Goal: Task Accomplishment & Management: Manage account settings

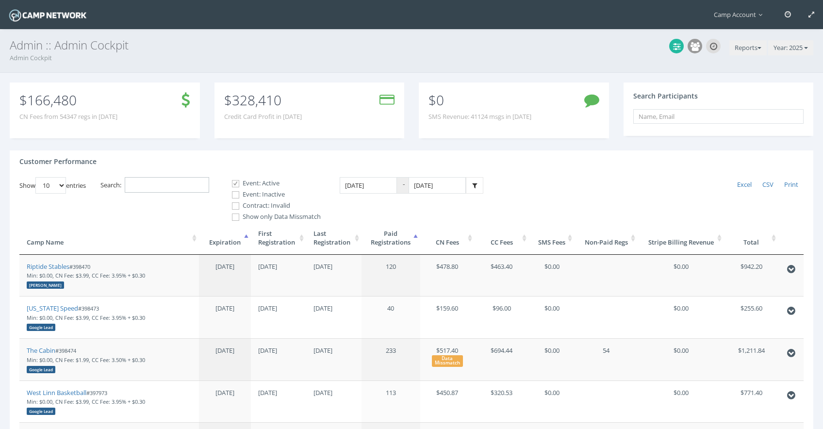
click at [204, 191] on input "Search:" at bounding box center [167, 185] width 84 height 16
paste input "398899"
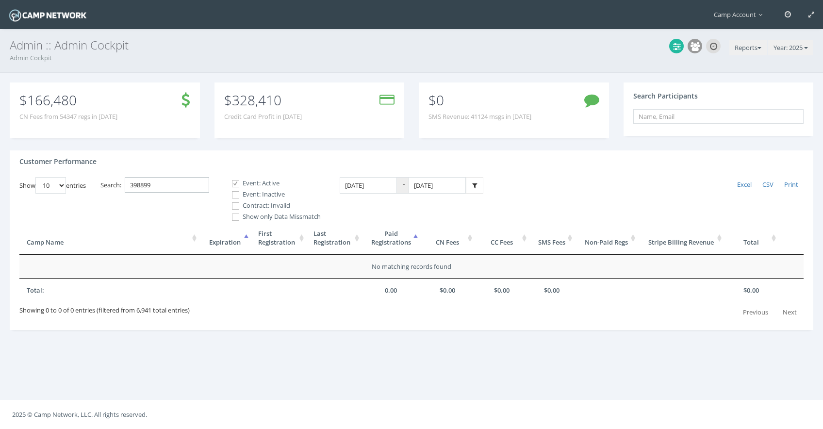
type input "398899"
click at [271, 192] on label "Event: Inactive" at bounding box center [272, 195] width 97 height 10
click at [235, 192] on input "Event: Inactive" at bounding box center [230, 194] width 9 height 9
checkbox input "true"
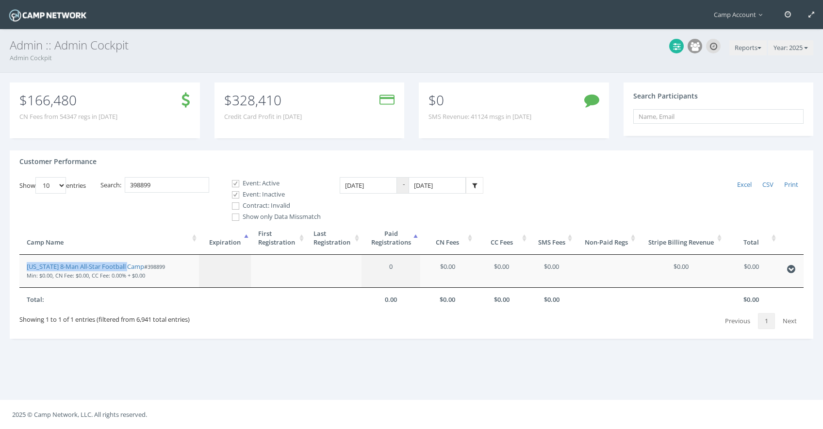
drag, startPoint x: 90, startPoint y: 265, endPoint x: 245, endPoint y: 0, distance: 307.4
click at [0, 0] on main "Camp Account My Profile My Events My Team" at bounding box center [411, 214] width 823 height 429
click at [691, 119] on input "text" at bounding box center [718, 116] width 171 height 15
paste input "0c63fd225375c53e"
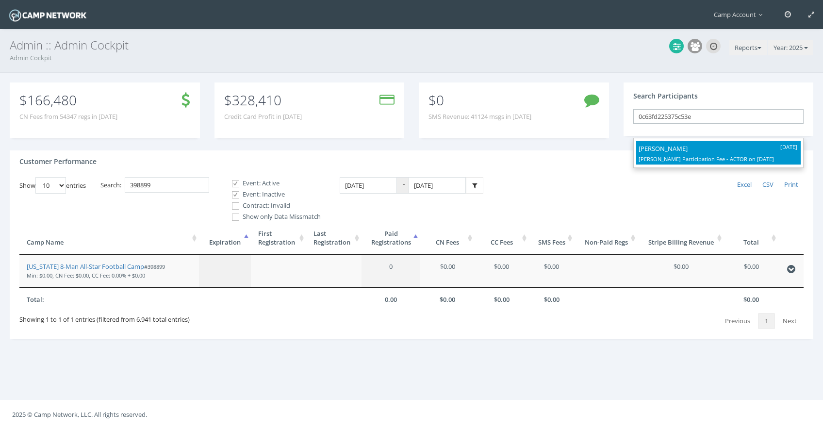
click at [682, 151] on p "Emily Zink" at bounding box center [718, 148] width 160 height 11
type input "Emily Zink (Matilda Jr. Participation Fee - ACTOR, Sep-19, 2025)"
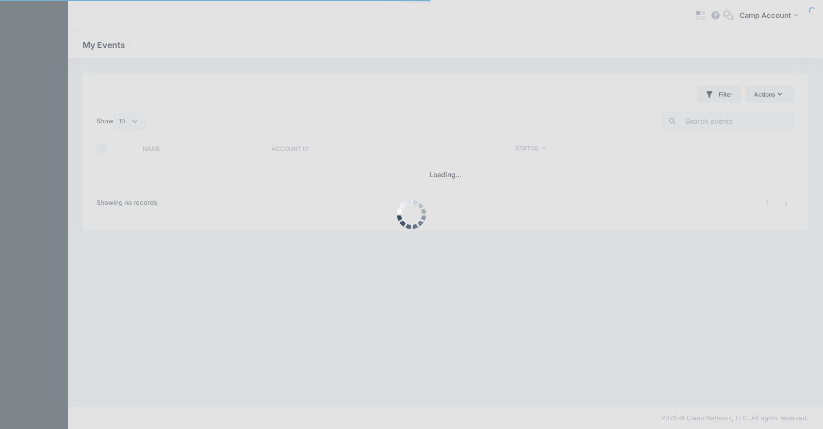
select select "10"
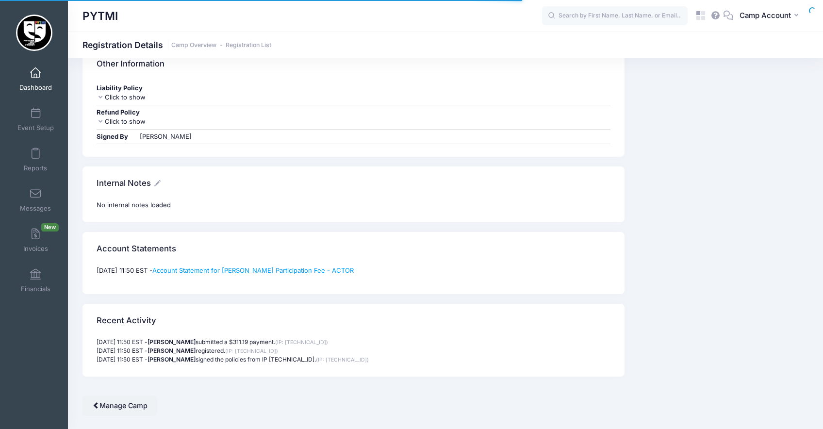
scroll to position [983, 0]
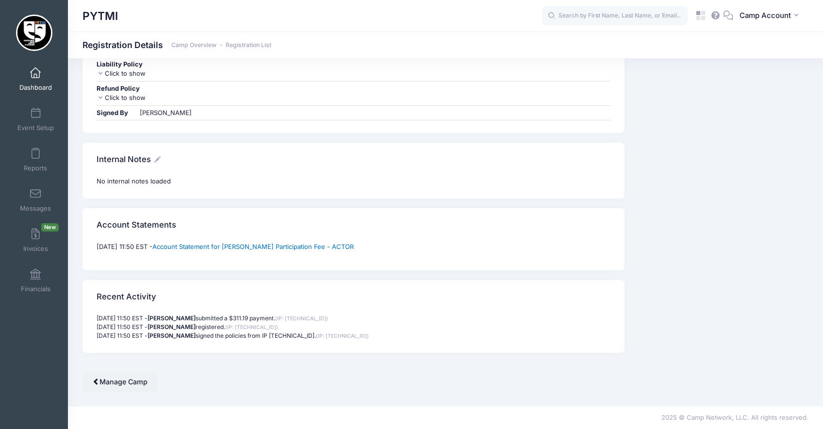
click at [277, 244] on link "Account Statement for Matilda Jr. Participation Fee - ACTOR" at bounding box center [252, 247] width 201 height 8
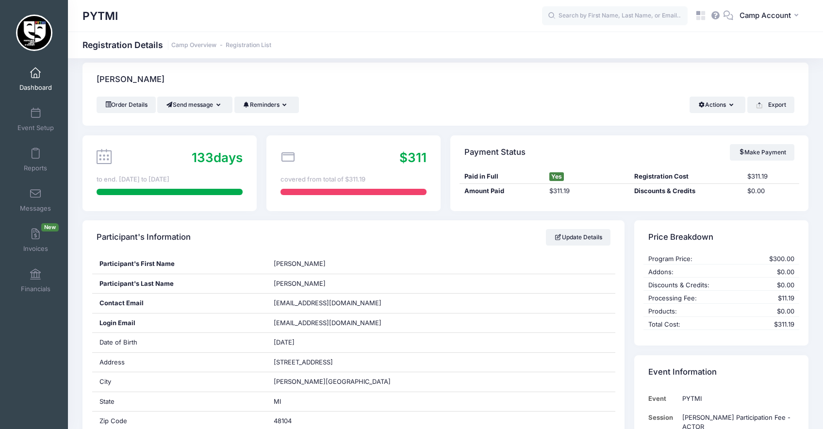
scroll to position [0, 0]
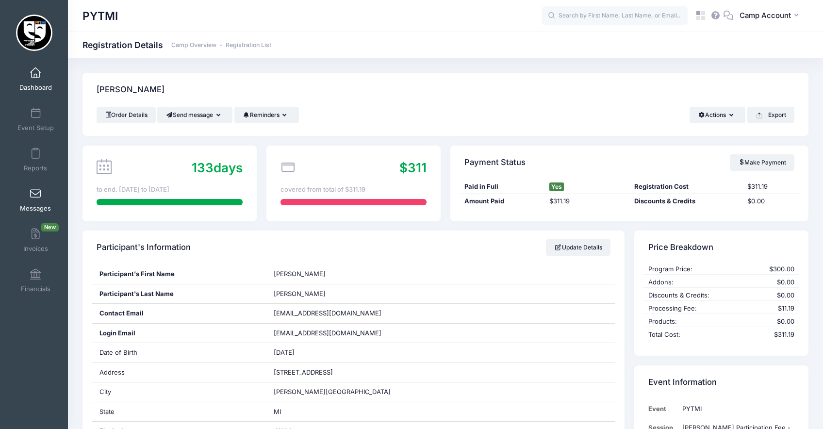
click at [34, 202] on link "Messages" at bounding box center [36, 200] width 46 height 34
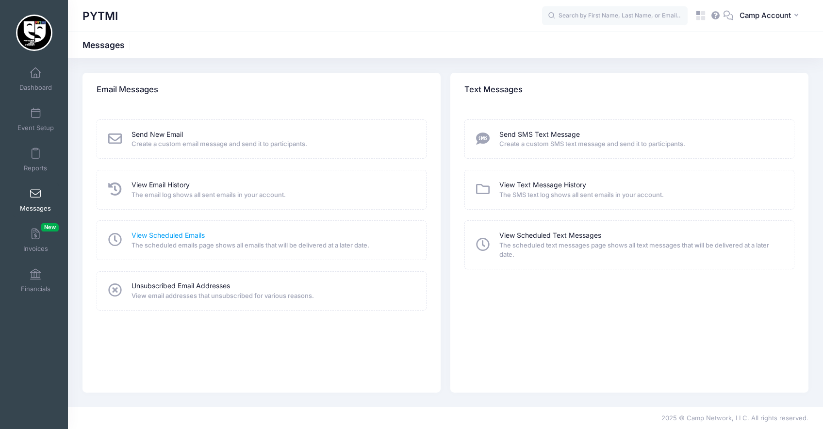
click at [158, 234] on link "View Scheduled Emails" at bounding box center [167, 235] width 73 height 10
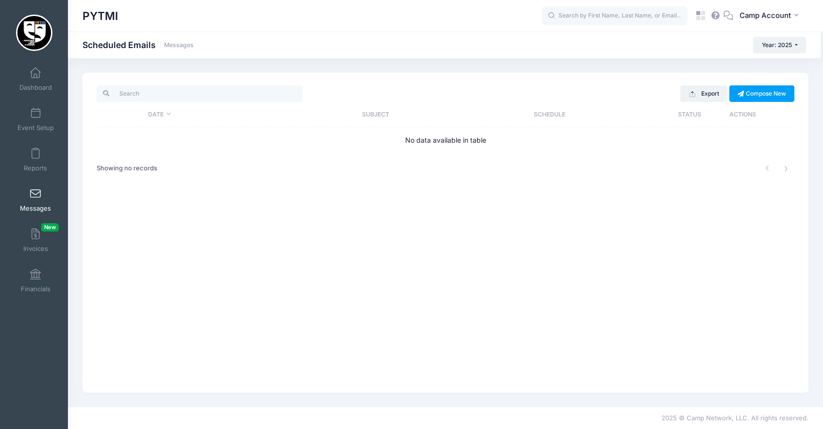
click at [33, 188] on link "Messages" at bounding box center [36, 200] width 46 height 34
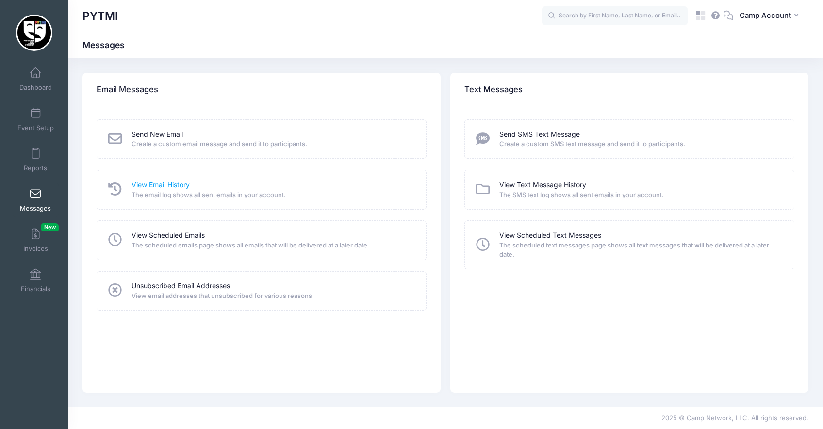
click at [152, 184] on link "View Email History" at bounding box center [160, 185] width 58 height 10
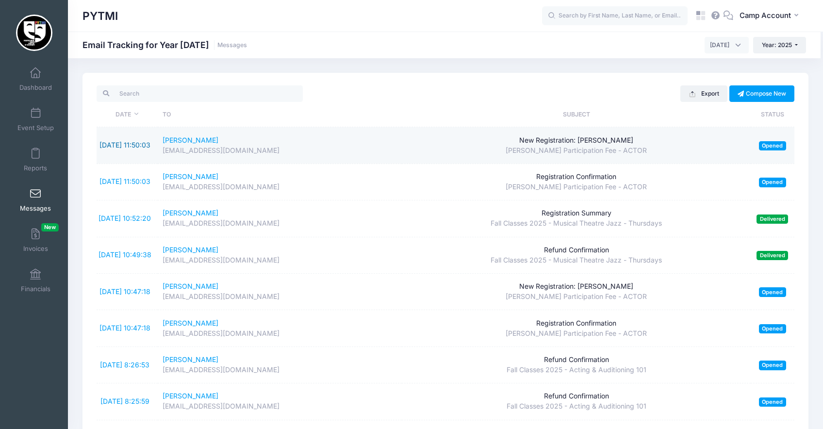
click at [132, 142] on link "9/19/2025 11:50:03" at bounding box center [124, 145] width 51 height 8
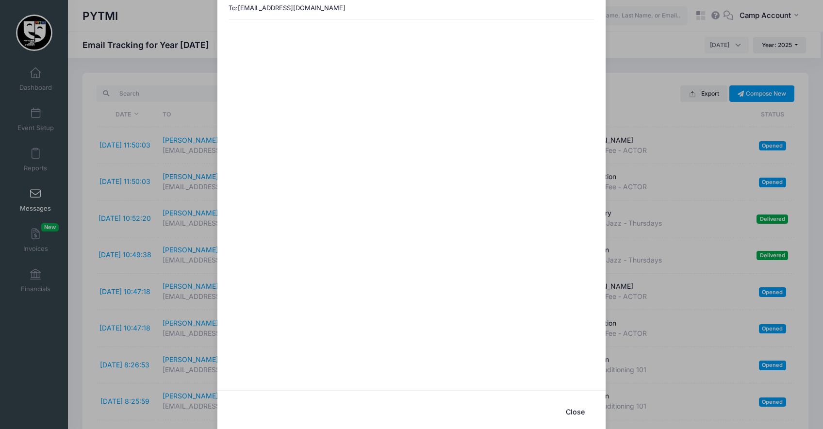
scroll to position [67, 0]
click at [656, 316] on div "New Registration: Emily Zink Sent: 9/19/2025 11:50:03 Opened on 9/19/2025 11:50…" at bounding box center [411, 214] width 823 height 429
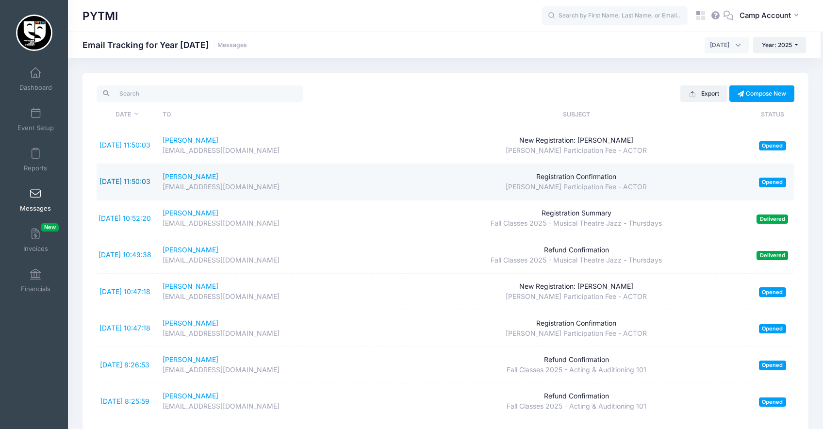
click at [124, 177] on link "9/19/2025 11:50:03" at bounding box center [124, 181] width 51 height 8
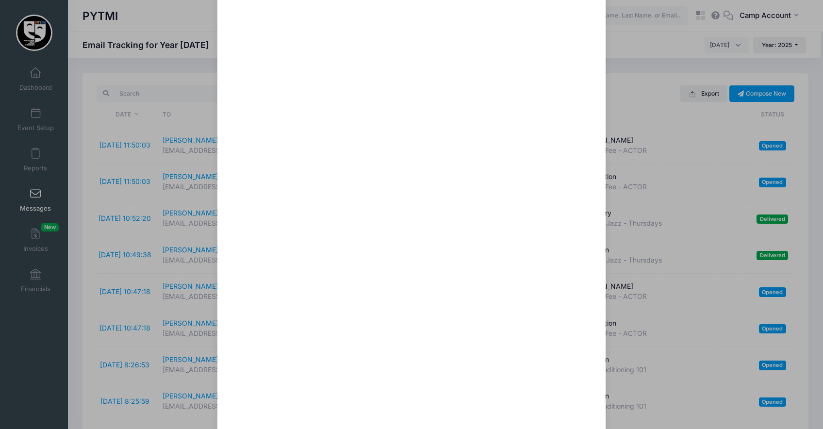
scroll to position [244, 0]
click at [151, 89] on div "Registration Confirmation Sent: 9/19/2025 11:50:02 Opened on 9/19/2025 11:50:16…" at bounding box center [411, 214] width 823 height 429
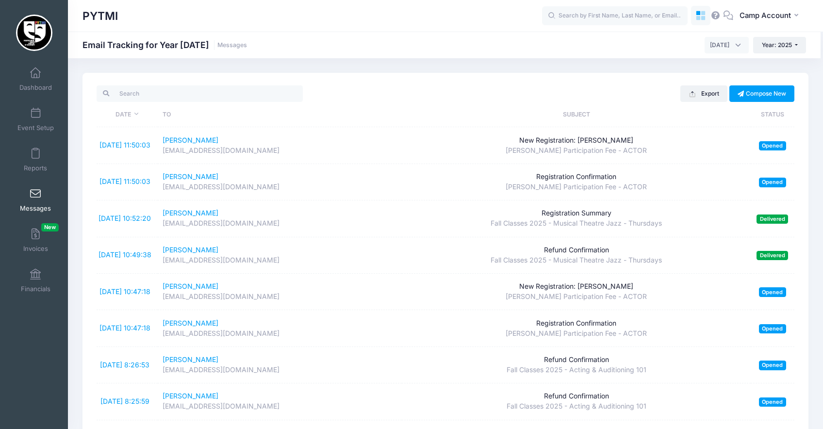
click at [702, 20] on icon at bounding box center [700, 15] width 11 height 11
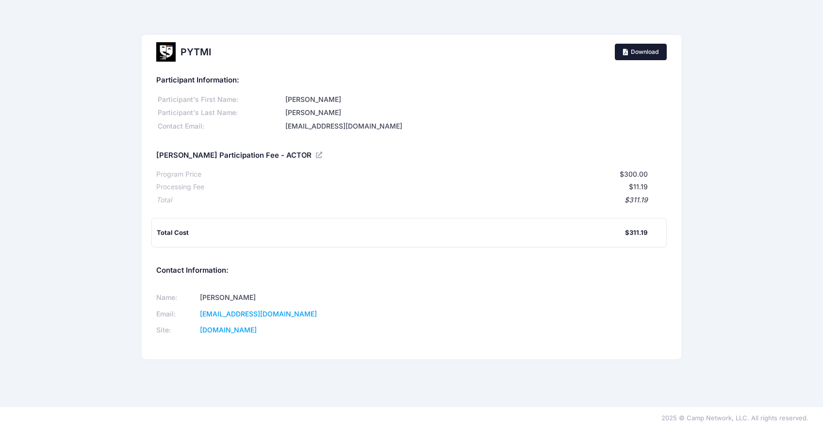
click at [649, 51] on link "Download" at bounding box center [641, 52] width 52 height 16
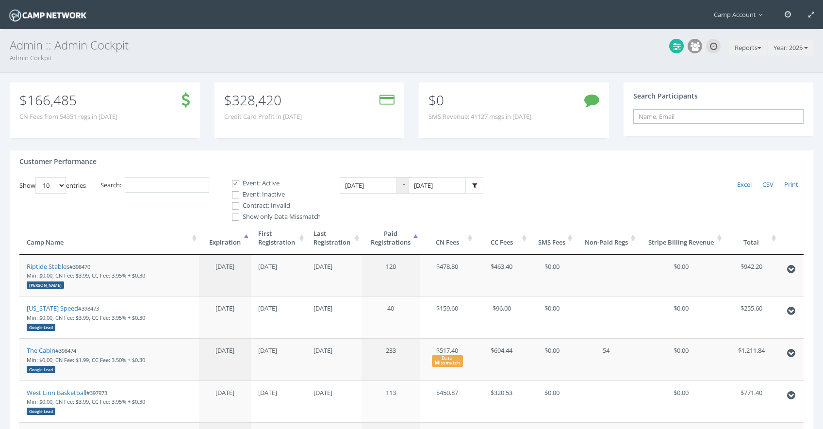
click at [676, 119] on input "text" at bounding box center [718, 116] width 171 height 15
paste input "121ae2dd1ce2b27c"
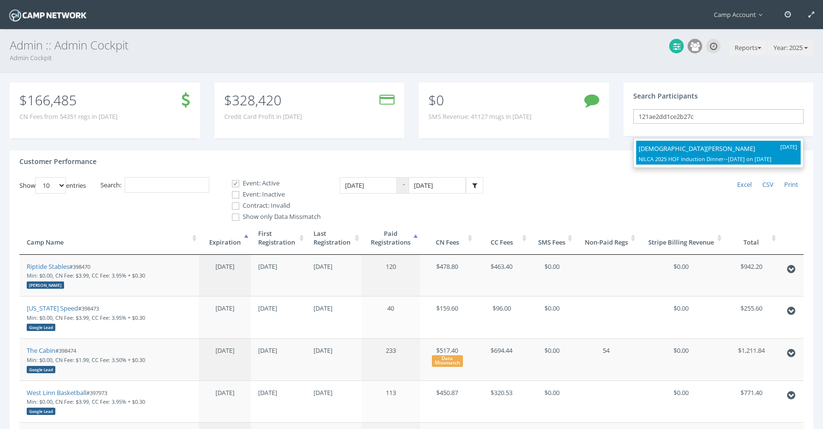
click at [679, 151] on p "Christian Lynch" at bounding box center [718, 148] width 160 height 11
type input "Christian Lynch (NILCA 2025 HOF Induction Dinner--October 18, 2025, Apr-19, 202…"
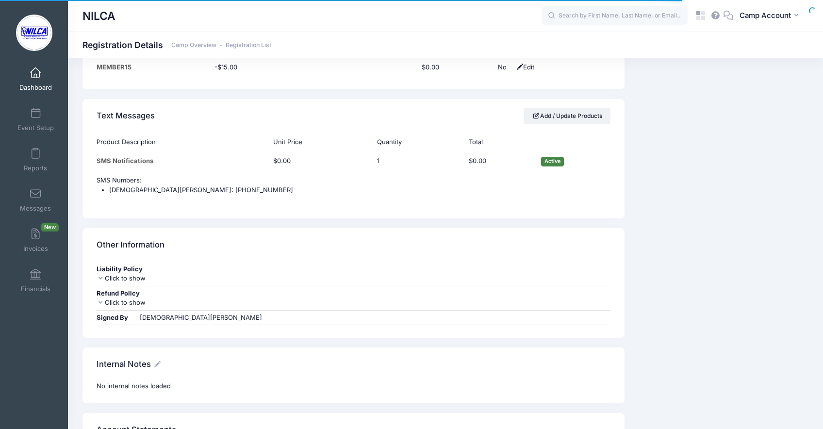
scroll to position [795, 0]
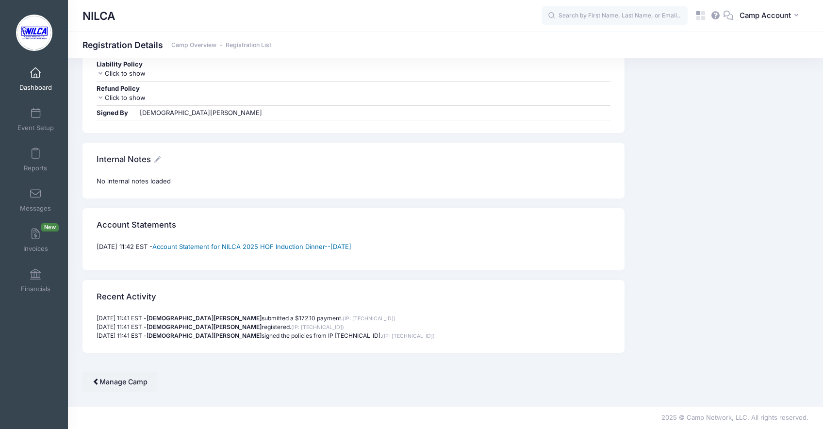
click at [341, 245] on link "Account Statement for NILCA 2025 HOF Induction Dinner--October 18, 2025" at bounding box center [251, 247] width 199 height 8
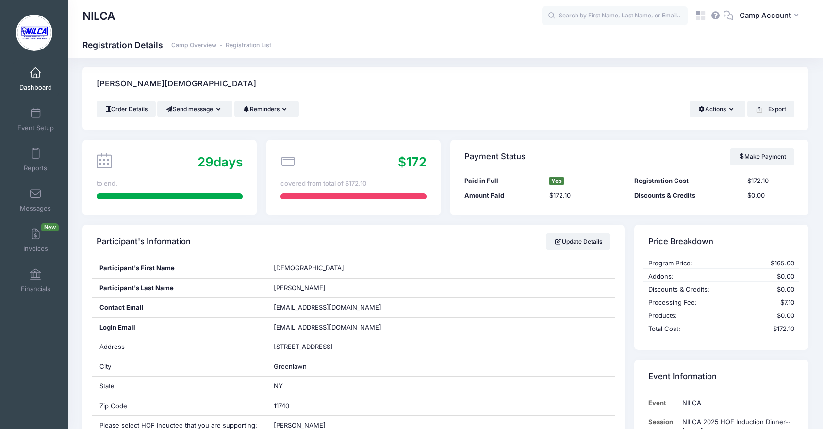
scroll to position [0, 0]
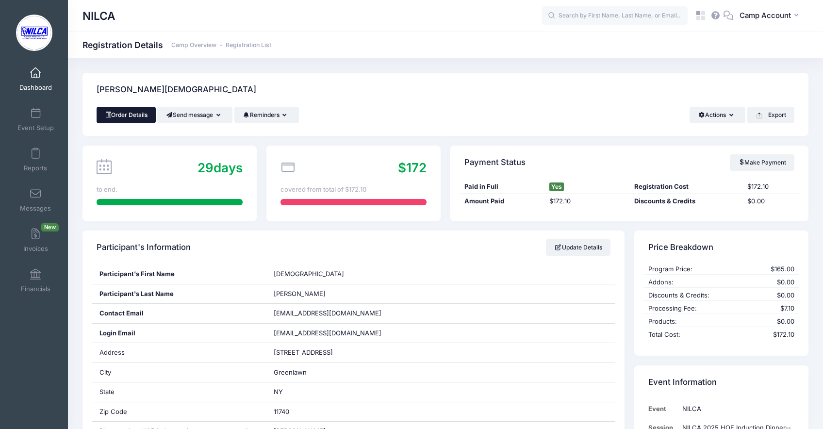
click at [124, 113] on link "Order Details" at bounding box center [126, 115] width 59 height 16
click at [705, 15] on icon at bounding box center [700, 15] width 11 height 11
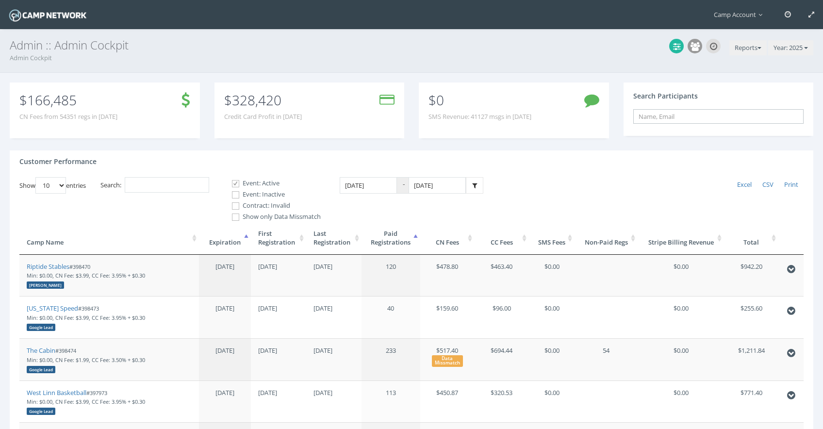
click at [662, 116] on input "text" at bounding box center [718, 116] width 171 height 15
paste input "cb0036e147afbdfe"
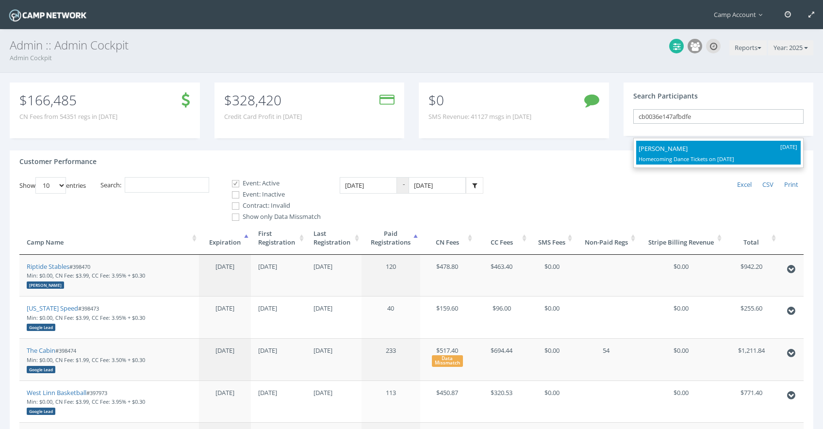
click at [670, 148] on p "[PERSON_NAME]" at bounding box center [718, 148] width 160 height 11
type input "[PERSON_NAME] (Homecoming Dance Tickets, [DATE])"
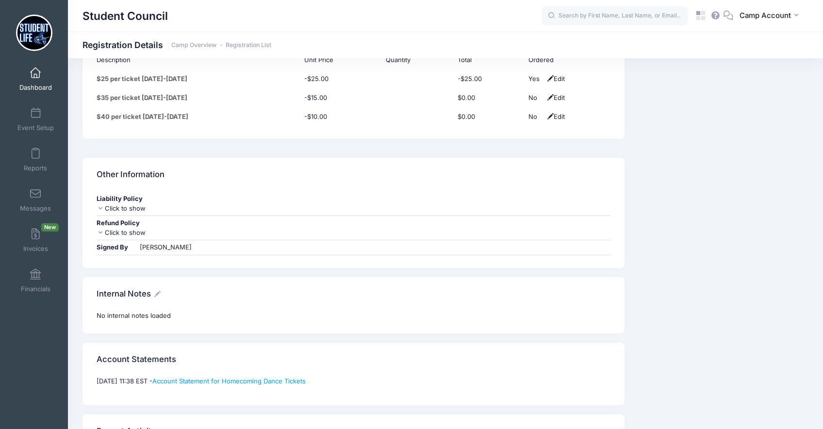
scroll to position [880, 0]
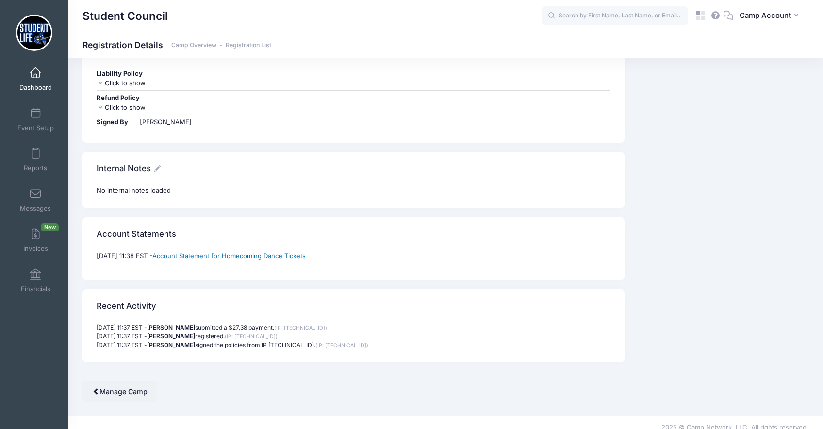
click at [306, 252] on link "Account Statement for Homecoming Dance Tickets" at bounding box center [228, 256] width 153 height 8
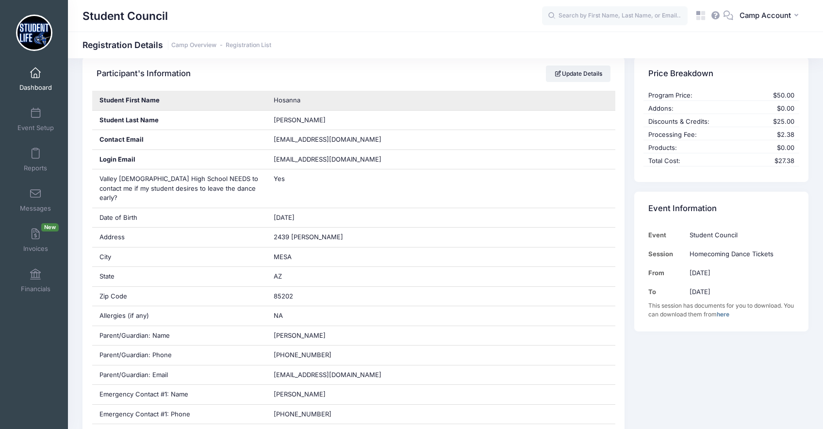
scroll to position [0, 0]
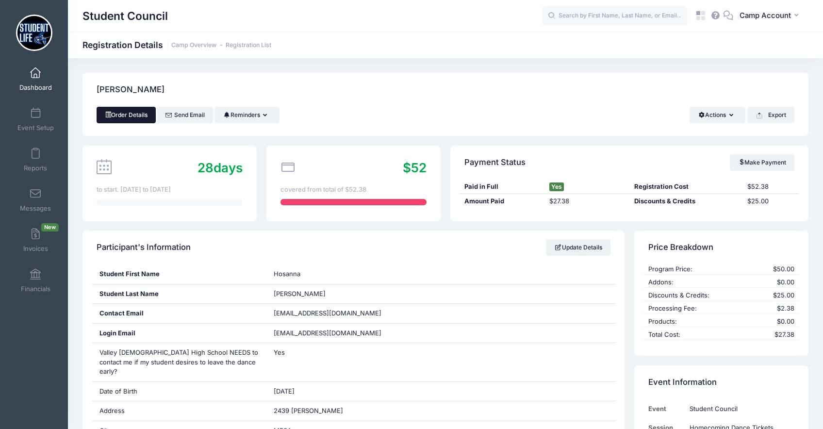
click at [137, 118] on link "Order Details" at bounding box center [126, 115] width 59 height 16
click at [693, 20] on link at bounding box center [700, 15] width 19 height 19
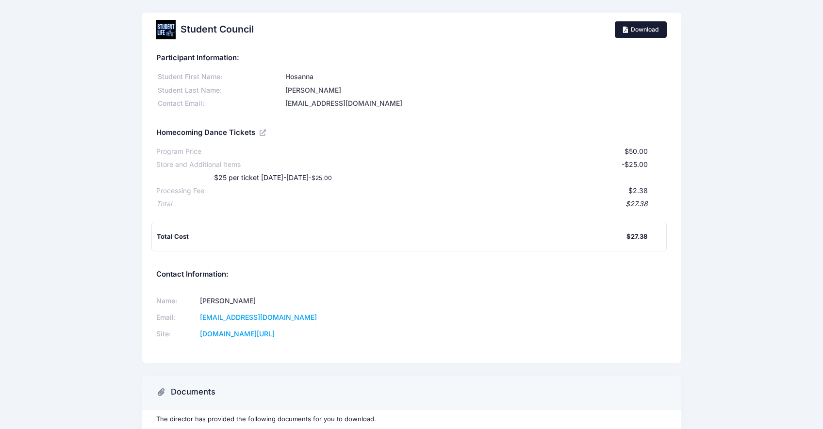
click at [628, 29] on link "Download" at bounding box center [641, 29] width 52 height 16
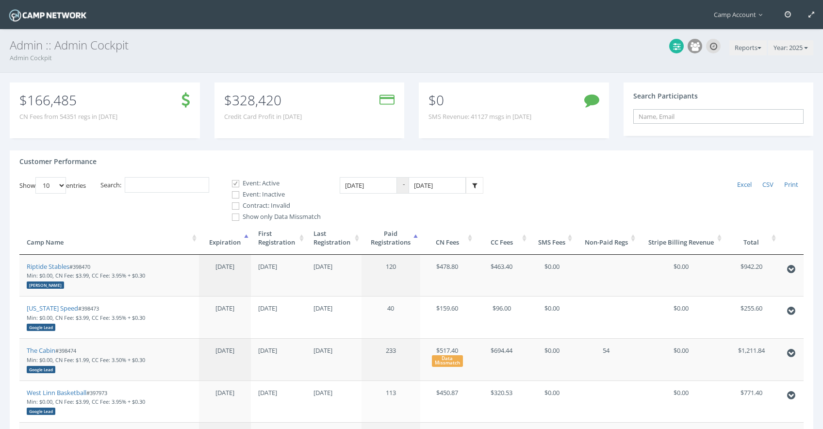
click at [670, 122] on input "text" at bounding box center [718, 116] width 171 height 15
paste input "febb4ee24a871734"
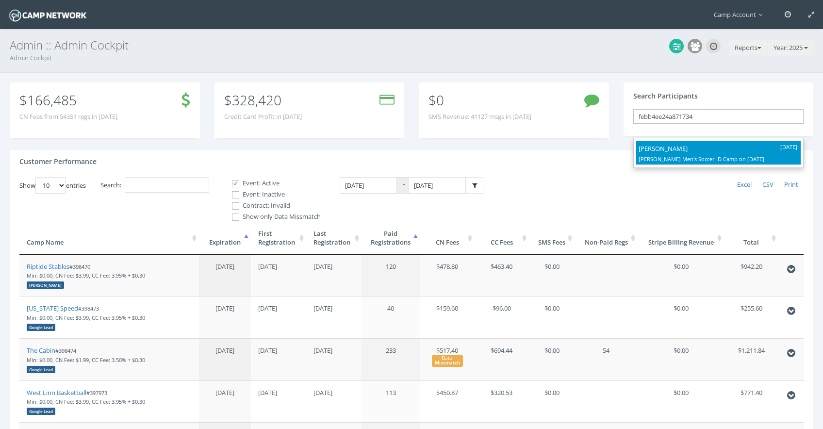
click at [672, 150] on p "[PERSON_NAME]" at bounding box center [718, 148] width 160 height 11
type input "[PERSON_NAME] ([PERSON_NAME]'s Soccer ID Camp, [DATE])"
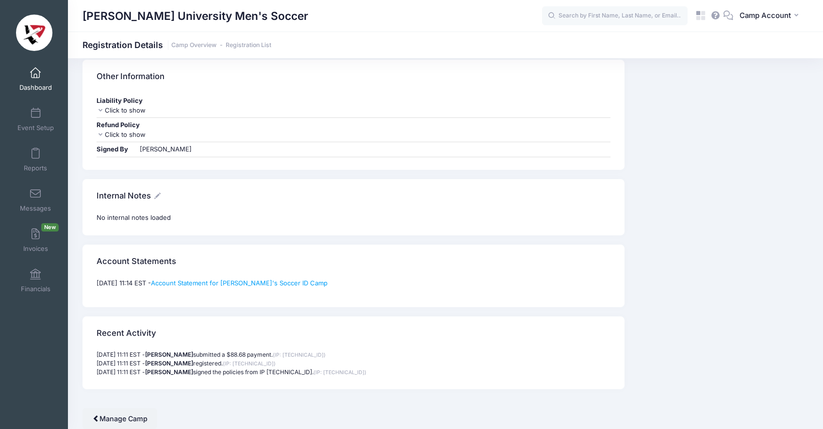
scroll to position [1032, 0]
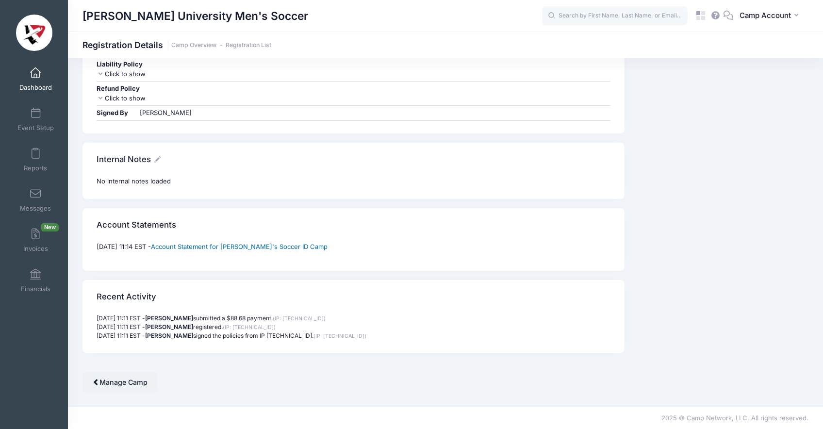
click at [221, 247] on link "Account Statement for [PERSON_NAME]'s Soccer ID Camp" at bounding box center [239, 247] width 177 height 8
click at [704, 16] on icon at bounding box center [700, 15] width 11 height 11
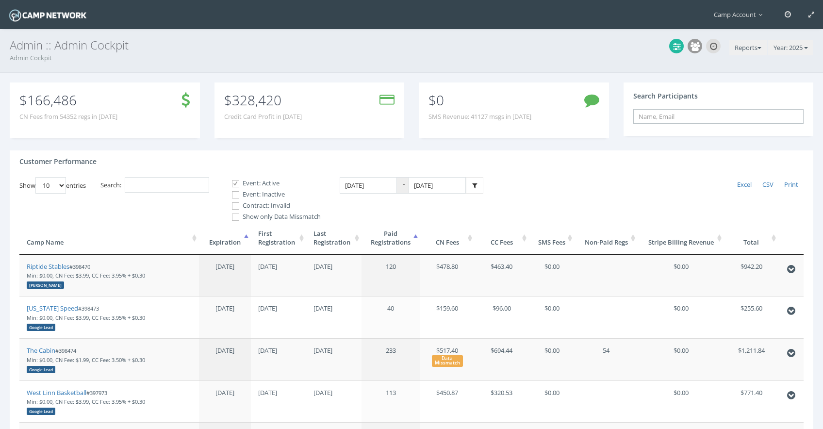
click at [692, 117] on input "text" at bounding box center [718, 116] width 171 height 15
paste input "f4699741ed6e27cd"
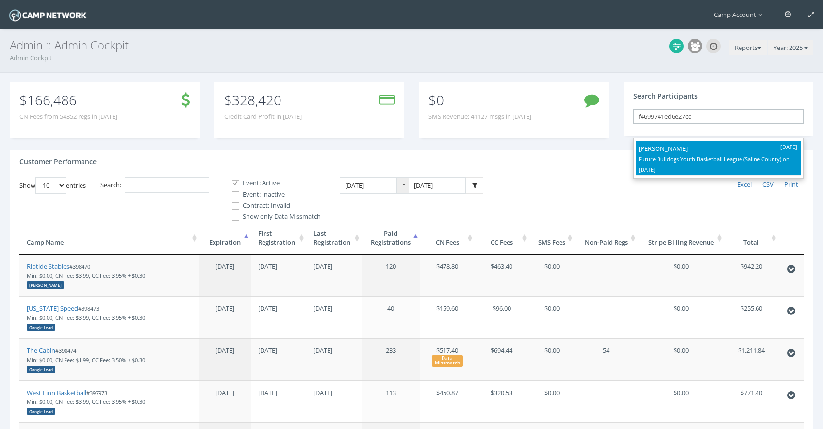
click at [678, 149] on p "Abram Barwick" at bounding box center [718, 148] width 160 height 11
type input "Abram Barwick (Future Bulldogs Youth Basketball League (Saline County), Aug-21,…"
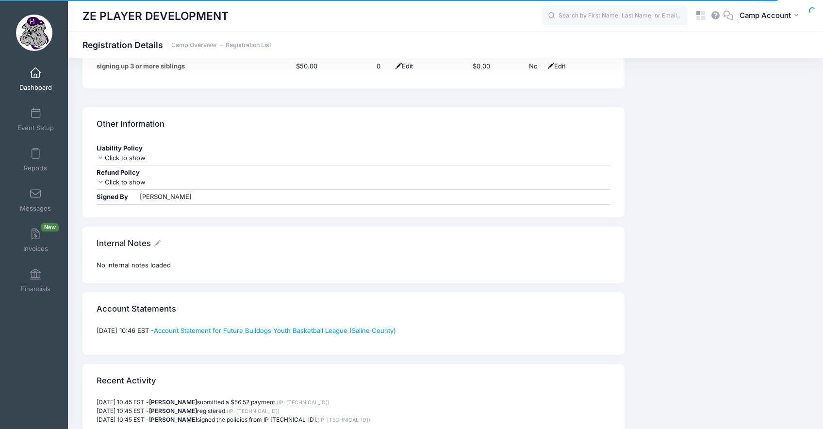
scroll to position [1077, 0]
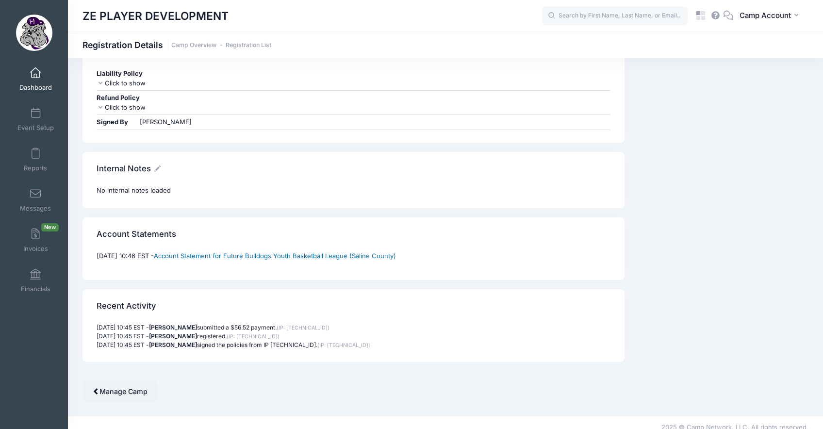
click at [251, 252] on link "Account Statement for Future Bulldogs Youth Basketball League (Saline County)" at bounding box center [275, 256] width 242 height 8
click at [39, 82] on link "Dashboard" at bounding box center [36, 79] width 46 height 34
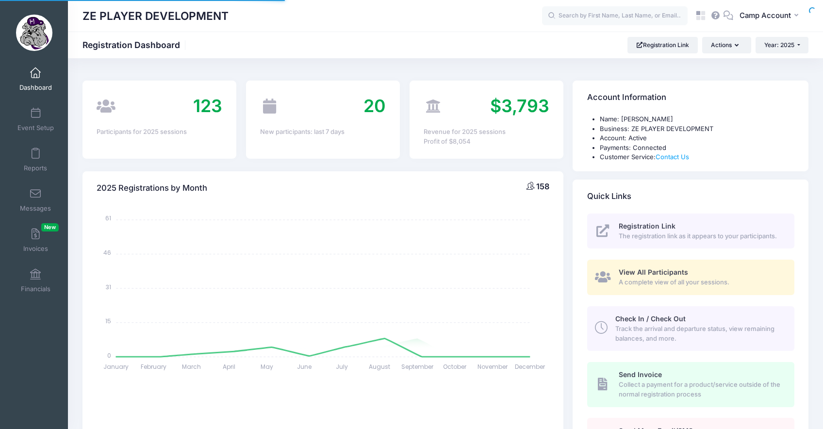
select select
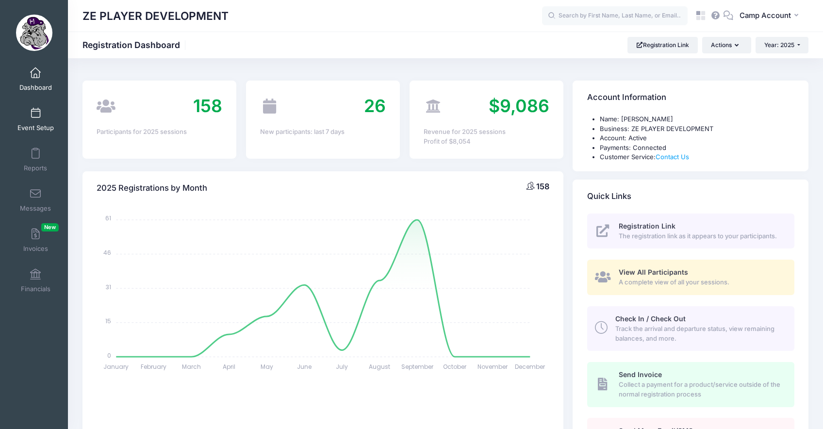
click at [57, 125] on link "Event Setup" at bounding box center [36, 119] width 46 height 34
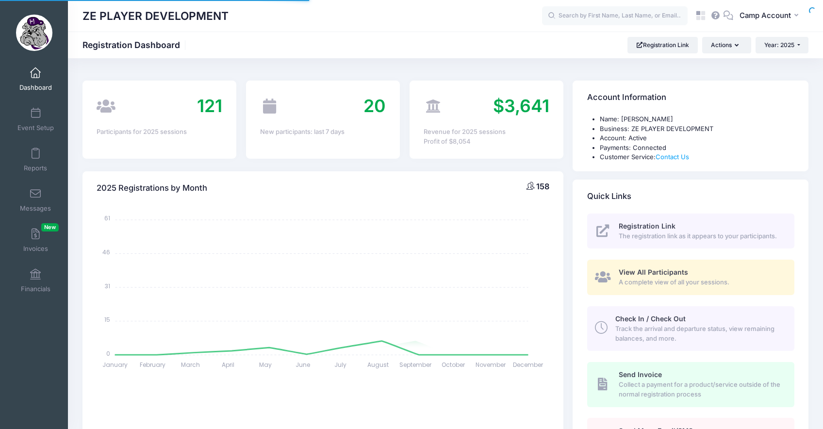
select select
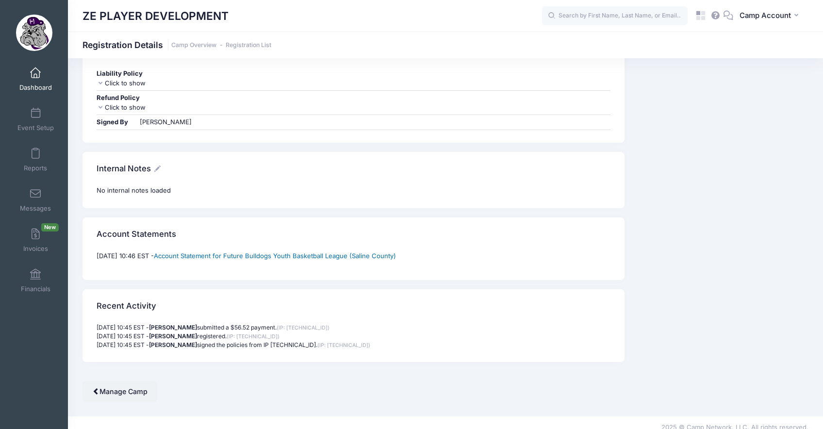
click at [213, 252] on link "Account Statement for Future Bulldogs Youth Basketball League (Saline County)" at bounding box center [275, 256] width 242 height 8
click at [776, 15] on span "Camp Account" at bounding box center [764, 15] width 51 height 11
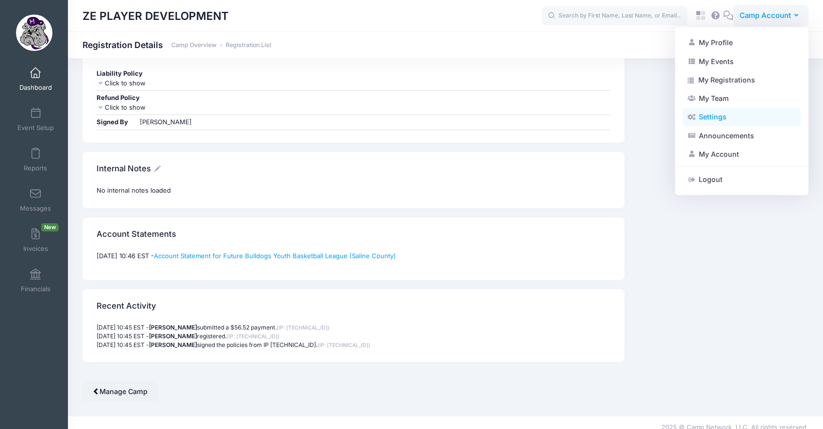
click at [717, 117] on link "Settings" at bounding box center [741, 117] width 118 height 18
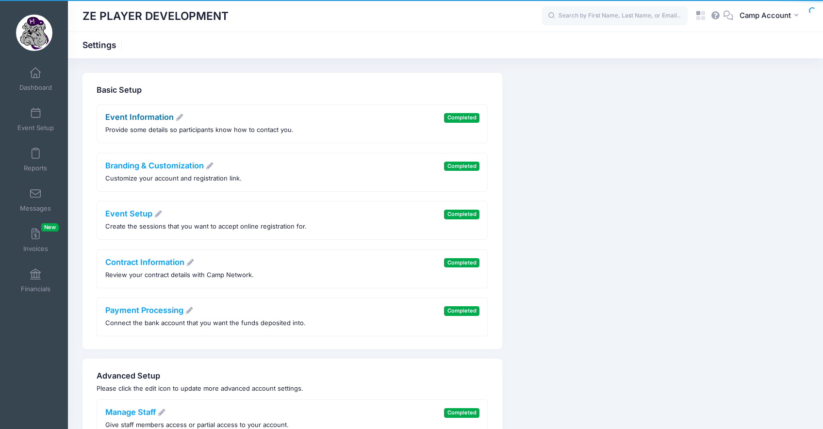
click at [133, 118] on link "Event Information" at bounding box center [144, 117] width 79 height 10
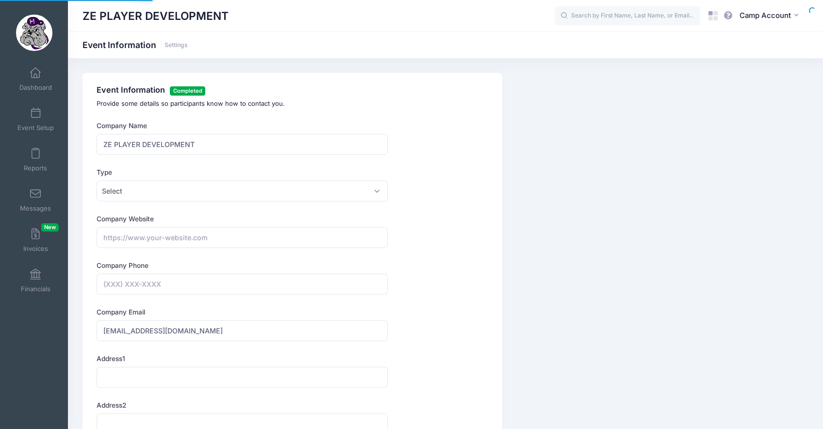
type input "[PHONE_NUMBER]"
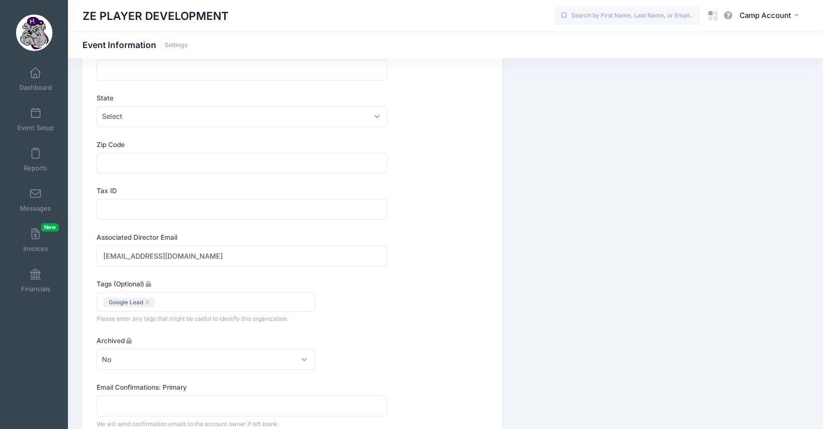
scroll to position [402, 0]
drag, startPoint x: 115, startPoint y: 188, endPoint x: 97, endPoint y: 188, distance: 18.4
click at [97, 188] on label "Tax ID" at bounding box center [107, 189] width 20 height 10
copy label "Tax ID"
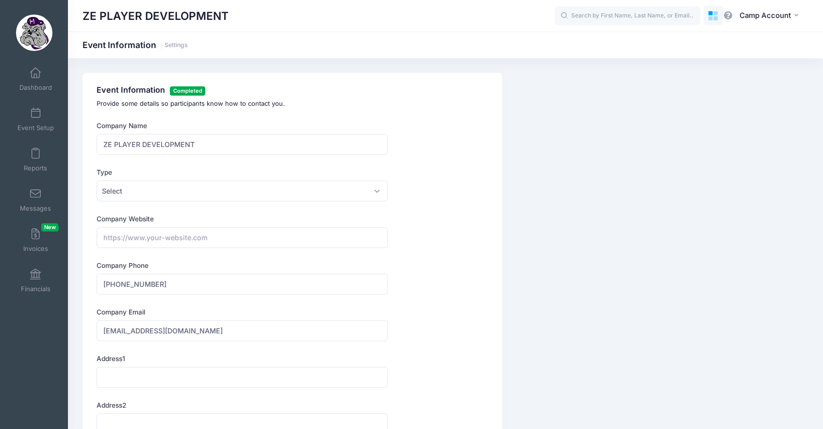
click at [710, 20] on icon at bounding box center [710, 18] width 4 height 4
